Goal: Check status: Check status

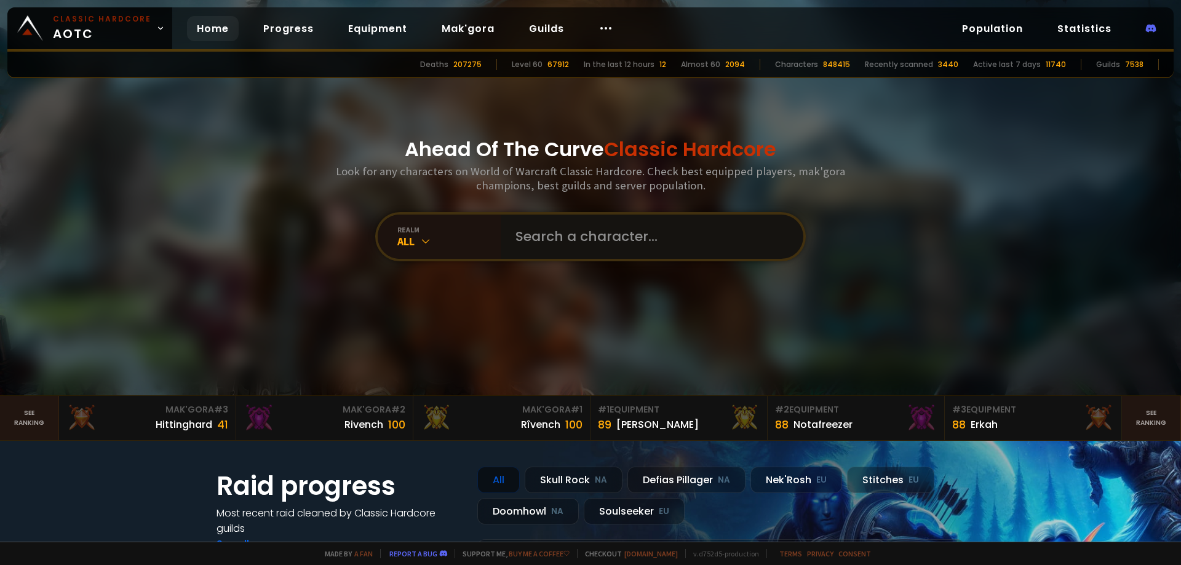
click at [600, 221] on input "text" at bounding box center [648, 237] width 280 height 44
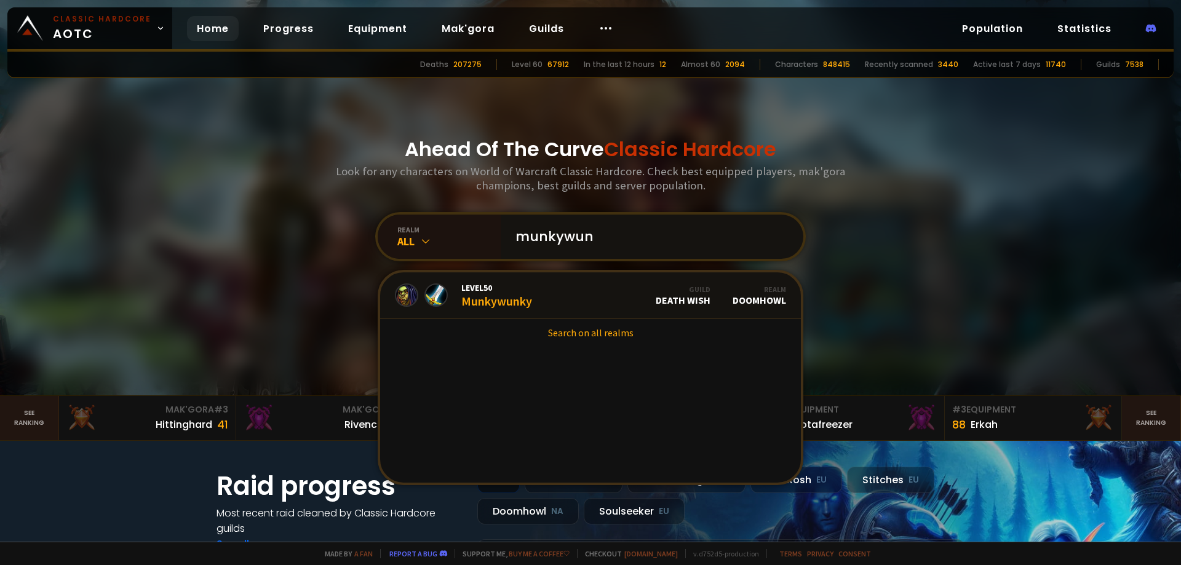
type input "munkywun"
click at [531, 310] on link "Level 50 Munkywunky Guild Death Wish Realm Doomhowl" at bounding box center [590, 295] width 421 height 47
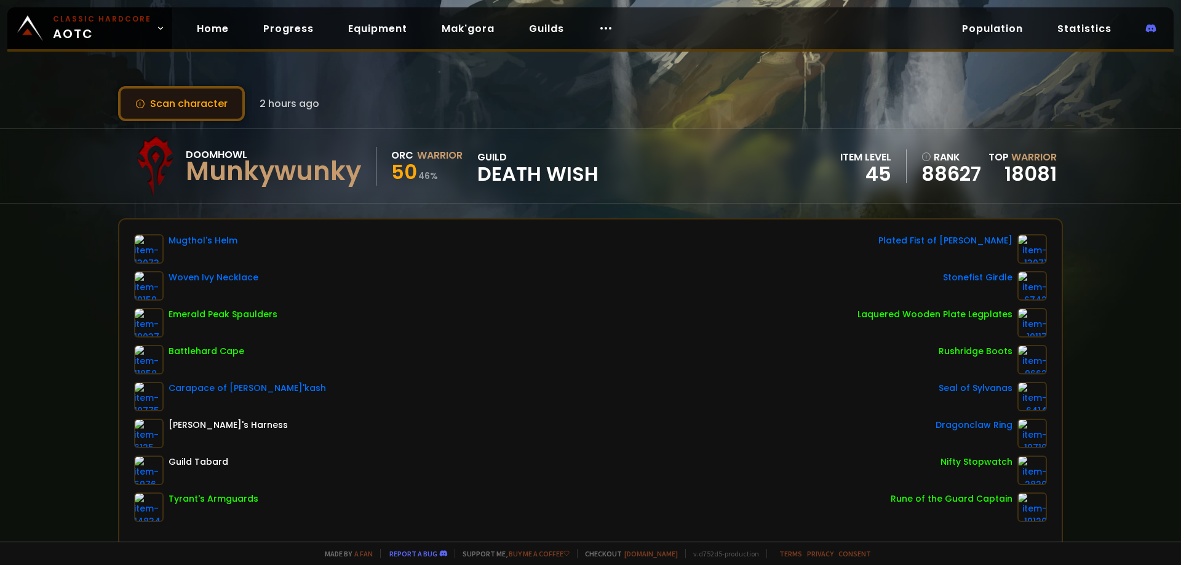
click at [204, 99] on button "Scan character" at bounding box center [181, 103] width 127 height 35
click at [197, 108] on button "Scan character" at bounding box center [181, 103] width 127 height 35
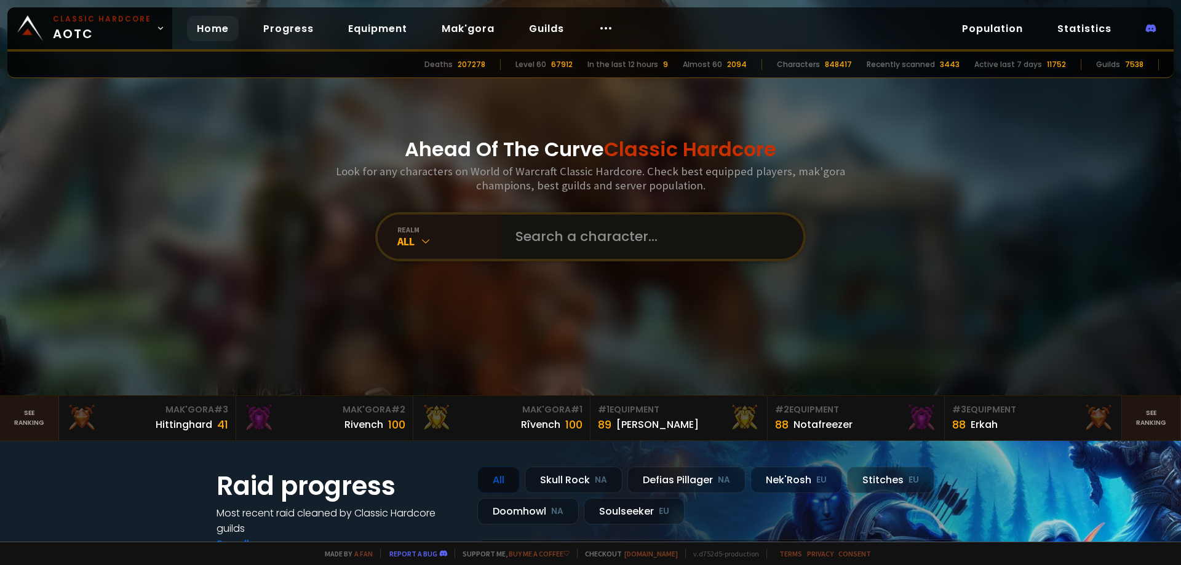
click at [552, 239] on input "text" at bounding box center [648, 237] width 280 height 44
type input "prepared"
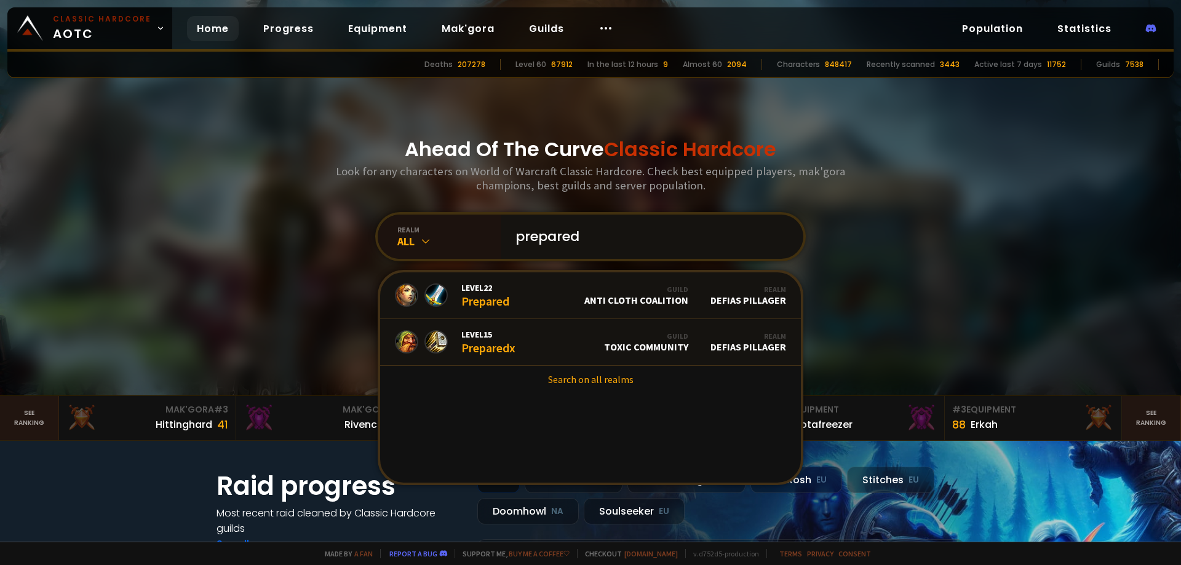
click at [577, 232] on input "prepared" at bounding box center [648, 237] width 280 height 44
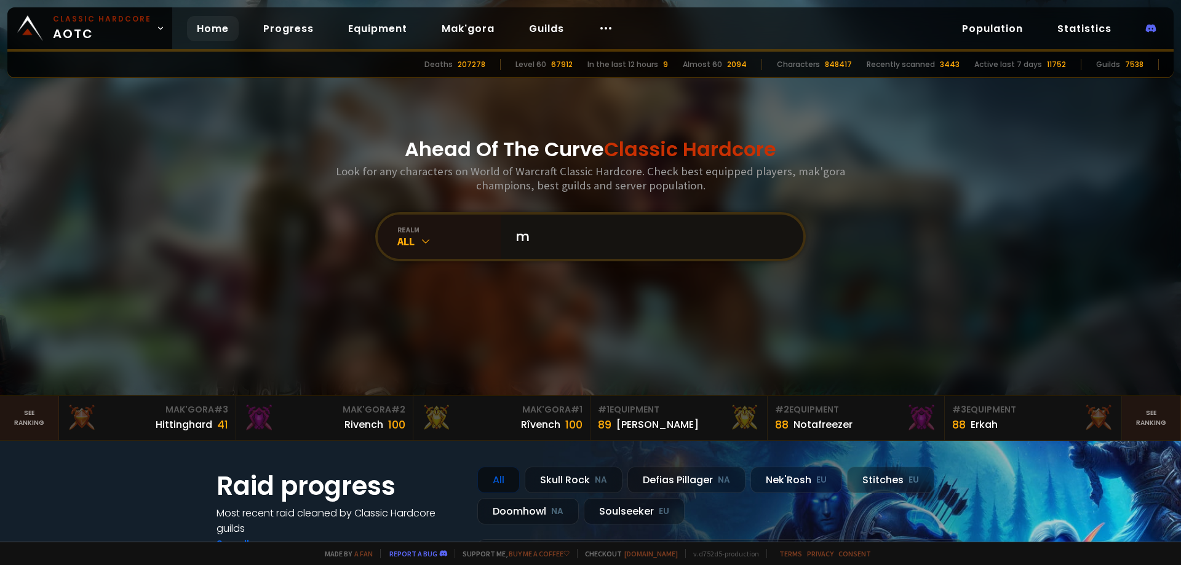
click at [533, 242] on input "m" at bounding box center [648, 237] width 280 height 44
type input "mavris"
click at [633, 241] on input "text" at bounding box center [648, 237] width 280 height 44
paste input "Wynø"
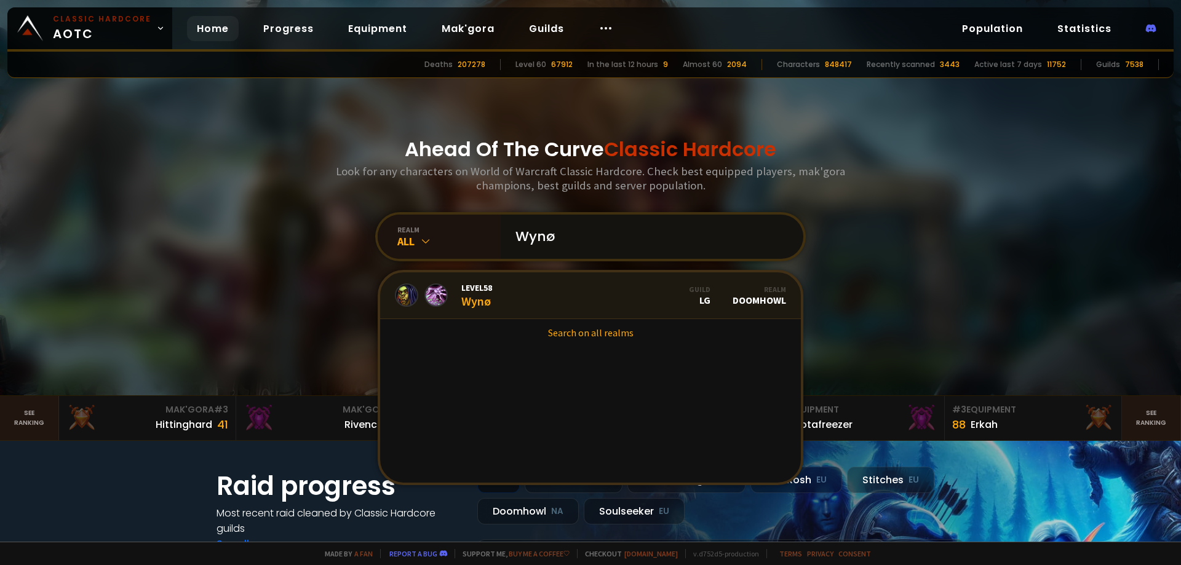
type input "Wynø"
click at [558, 294] on link "Level 58 Wynø Guild LG Realm Doomhowl" at bounding box center [590, 295] width 421 height 47
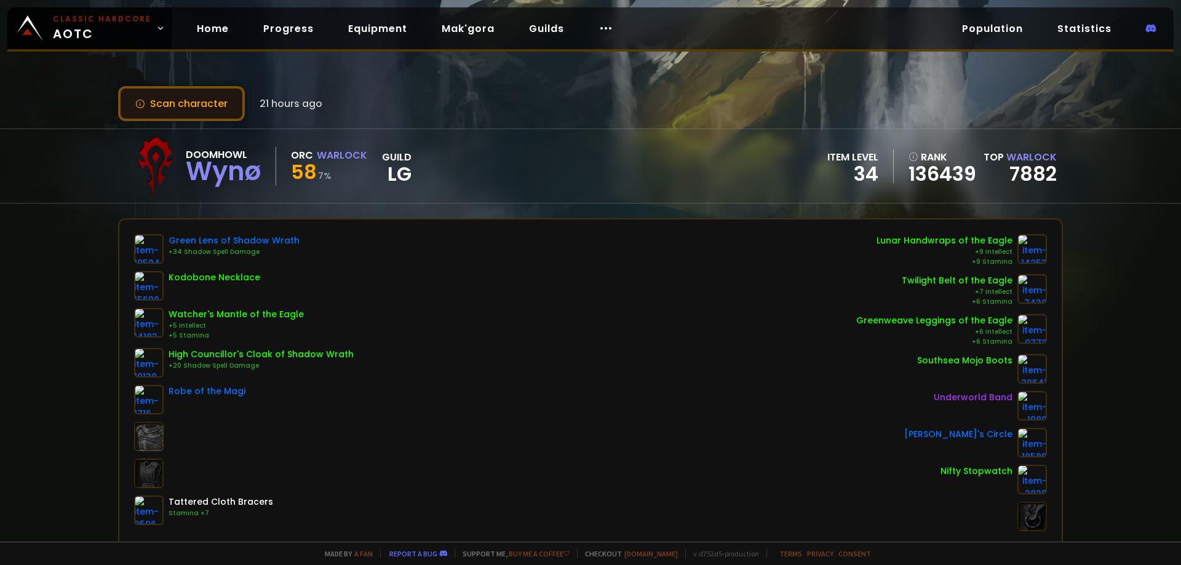
click at [214, 105] on button "Scan character" at bounding box center [181, 103] width 127 height 35
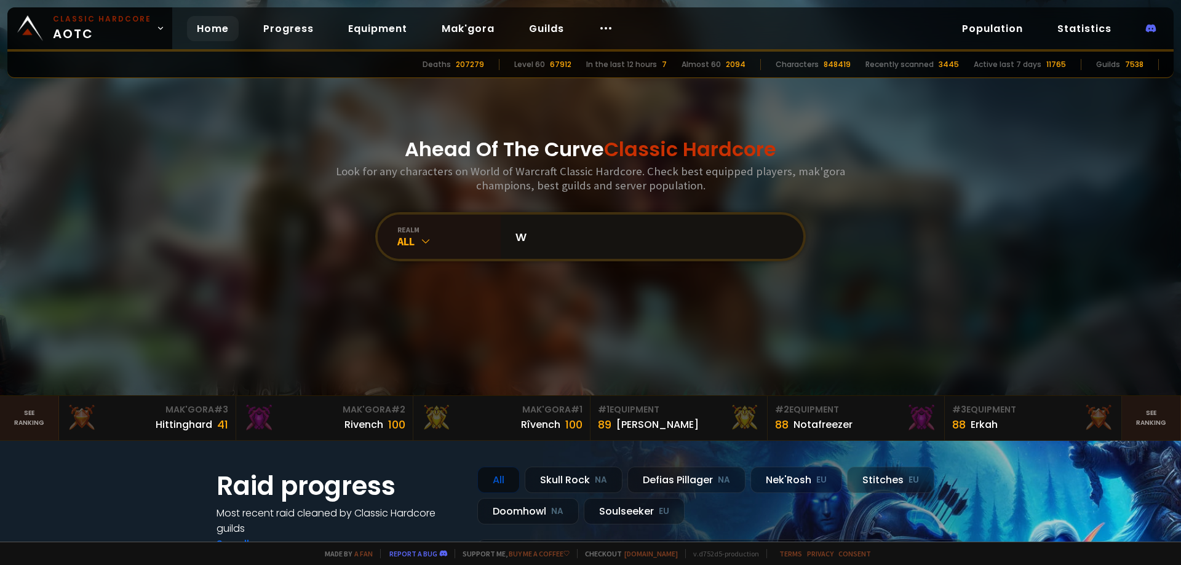
click at [633, 229] on input "w" at bounding box center [648, 237] width 280 height 44
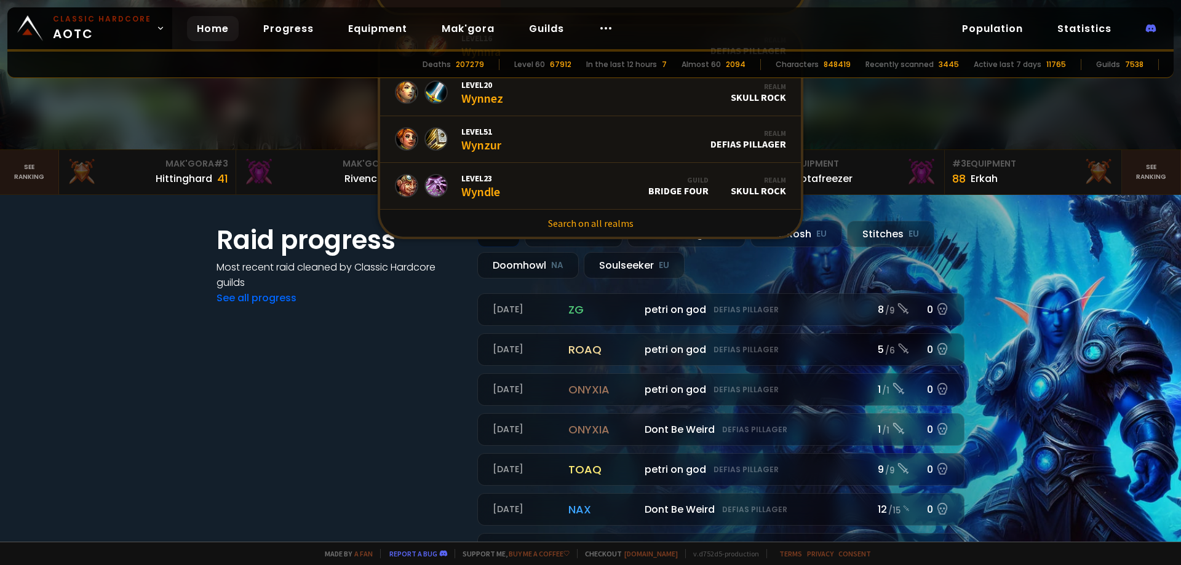
scroll to position [61, 0]
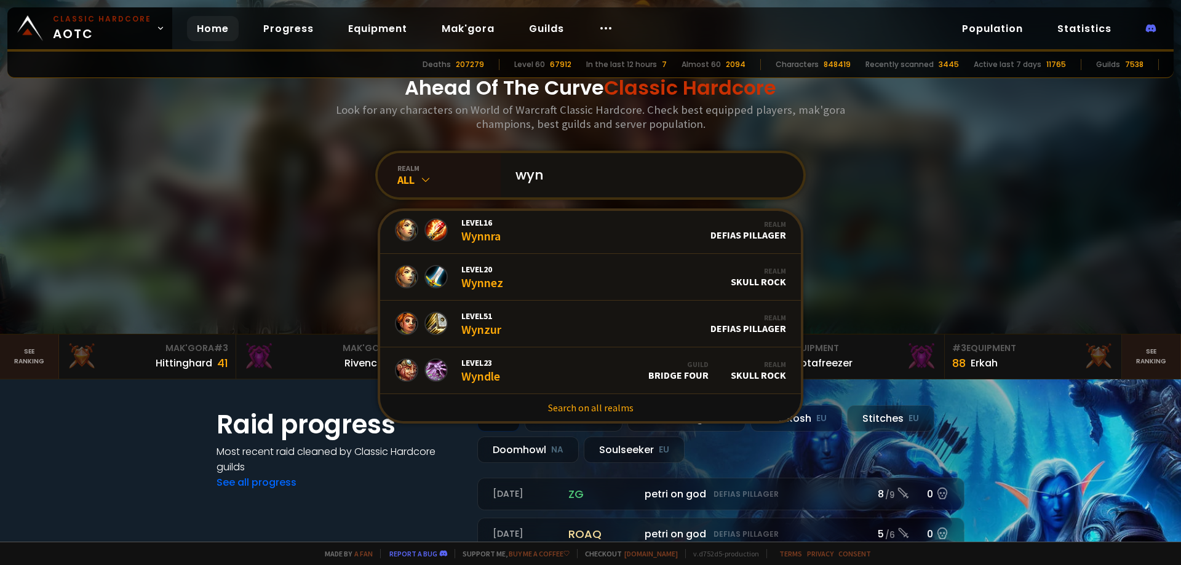
click at [590, 173] on input "wyn" at bounding box center [648, 175] width 280 height 44
paste input "Wynø"
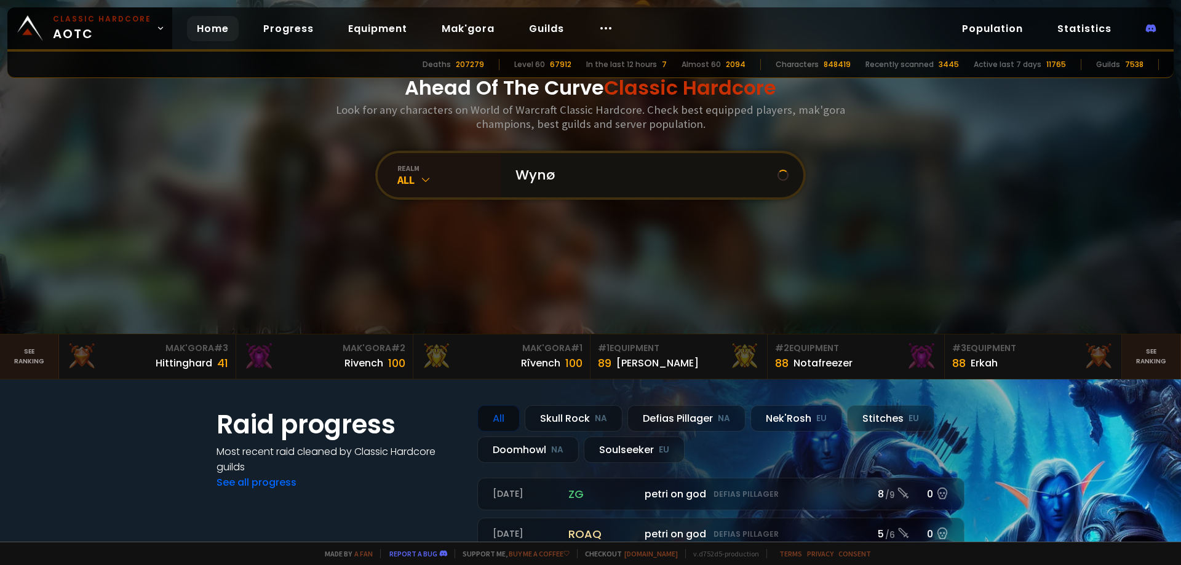
scroll to position [0, 0]
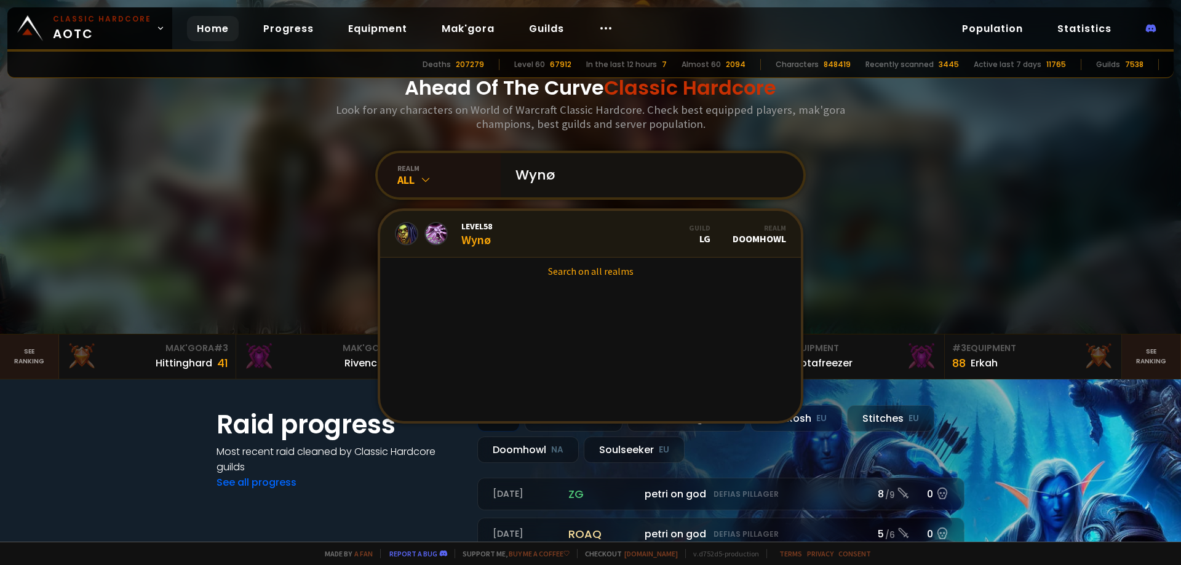
type input "Wynø"
click at [546, 232] on link "Level 58 Wynø Guild LG Realm Doomhowl" at bounding box center [590, 234] width 421 height 47
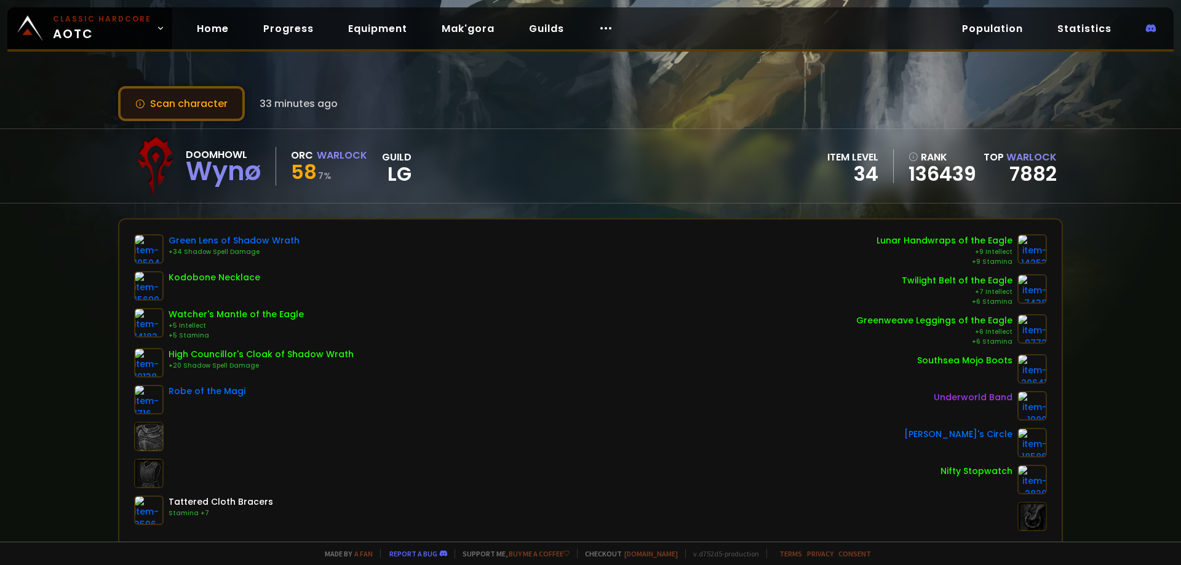
click at [168, 99] on button "Scan character" at bounding box center [181, 103] width 127 height 35
